Goal: Information Seeking & Learning: Learn about a topic

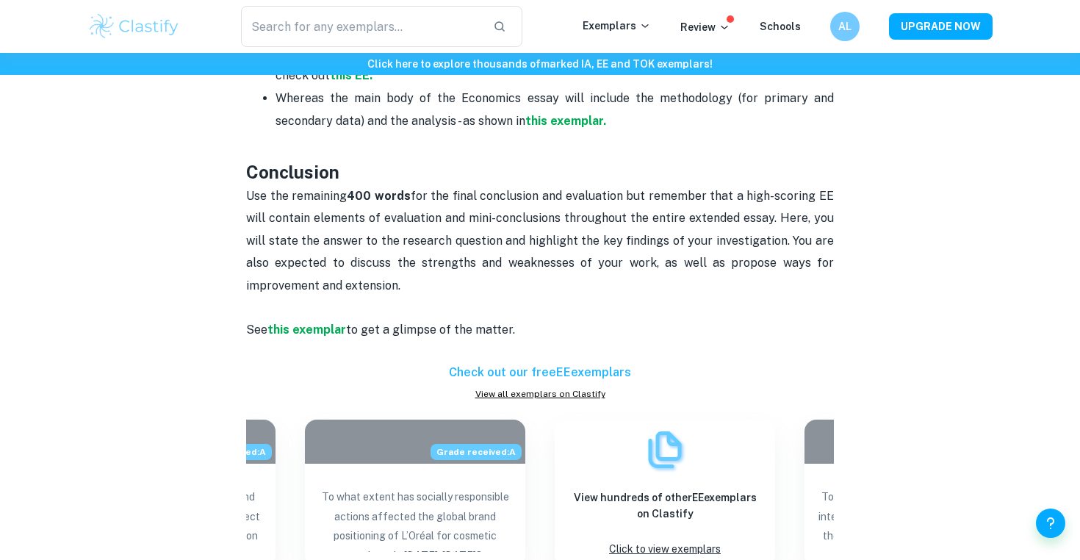
scroll to position [1163, 0]
click at [633, 213] on p "Use the remaining 400 words for the final conclusion and evaluation but remembe…" at bounding box center [540, 275] width 588 height 179
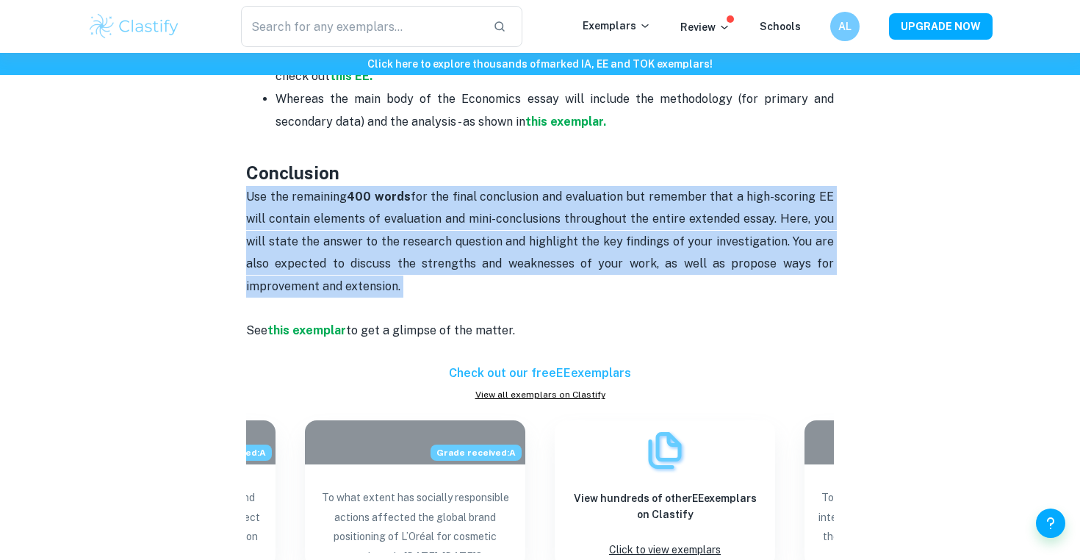
click at [633, 213] on p "Use the remaining 400 words for the final conclusion and evaluation but remembe…" at bounding box center [540, 275] width 588 height 179
click at [633, 226] on p "Use the remaining 400 words for the final conclusion and evaluation but remembe…" at bounding box center [540, 275] width 588 height 179
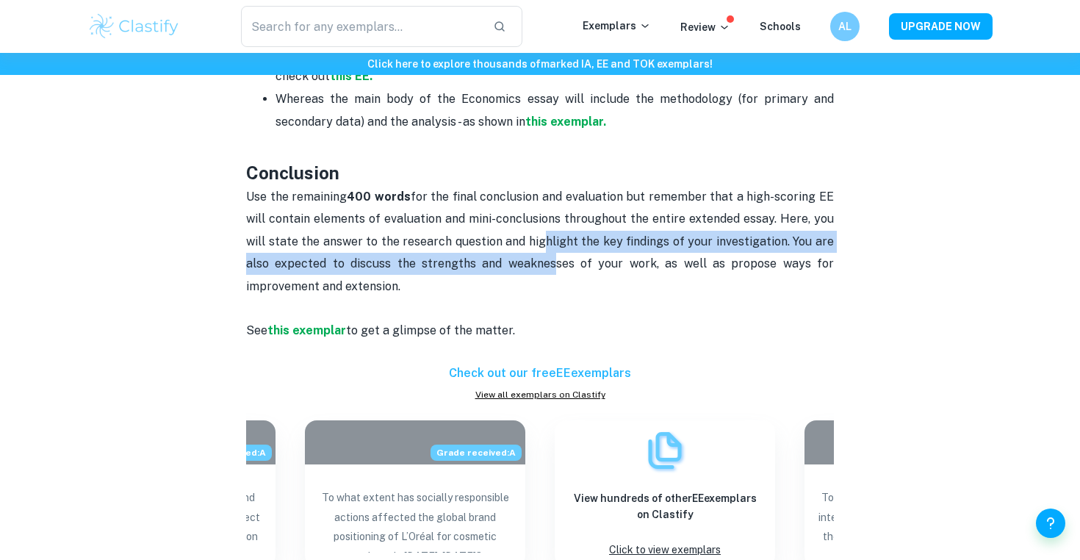
drag, startPoint x: 548, startPoint y: 212, endPoint x: 557, endPoint y: 254, distance: 42.8
click at [557, 254] on p "Use the remaining 400 words for the final conclusion and evaluation but remembe…" at bounding box center [540, 275] width 588 height 179
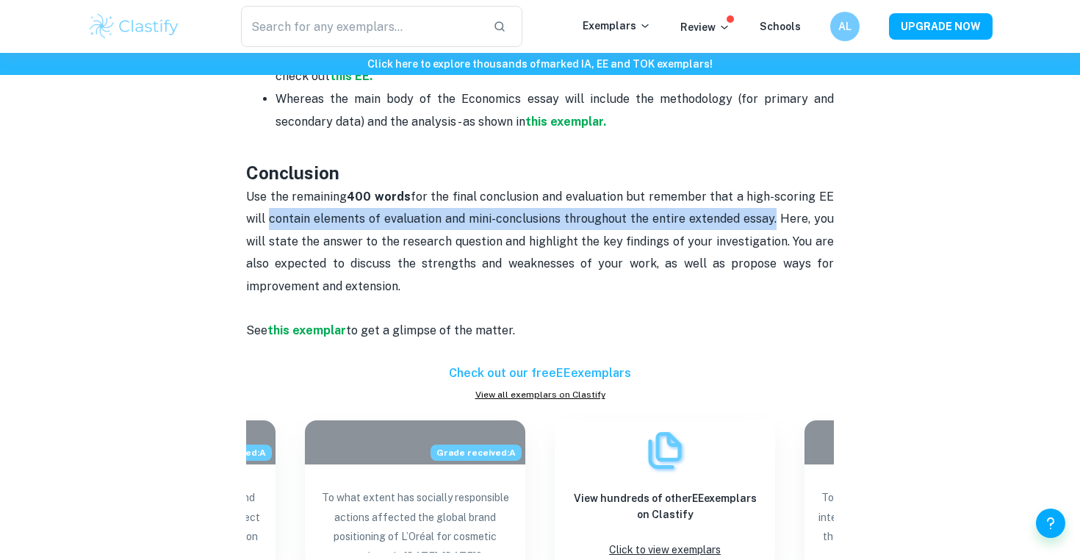
drag, startPoint x: 268, startPoint y: 199, endPoint x: 775, endPoint y: 197, distance: 506.3
click at [775, 197] on p "Use the remaining 400 words for the final conclusion and evaluation but remembe…" at bounding box center [540, 275] width 588 height 179
copy p "contain elements of evaluation and mini-conclusions throughout the entire exten…"
